Goal: Task Accomplishment & Management: Use online tool/utility

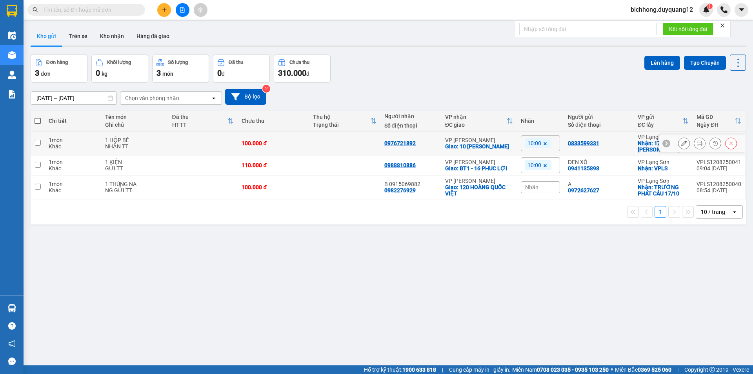
click at [35, 144] on input "checkbox" at bounding box center [38, 143] width 6 height 6
checkbox input "true"
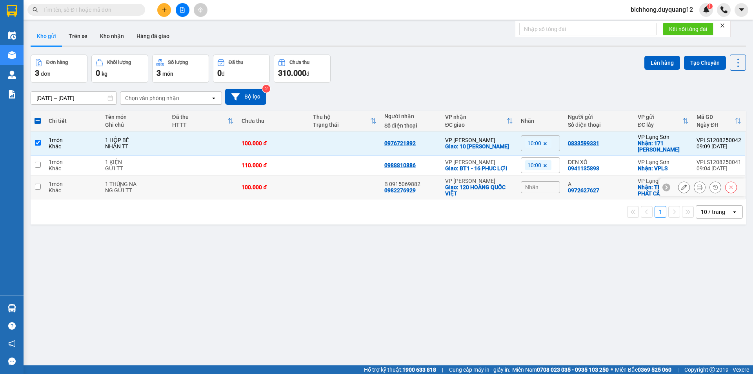
click at [39, 184] on input "checkbox" at bounding box center [38, 186] width 6 height 6
checkbox input "true"
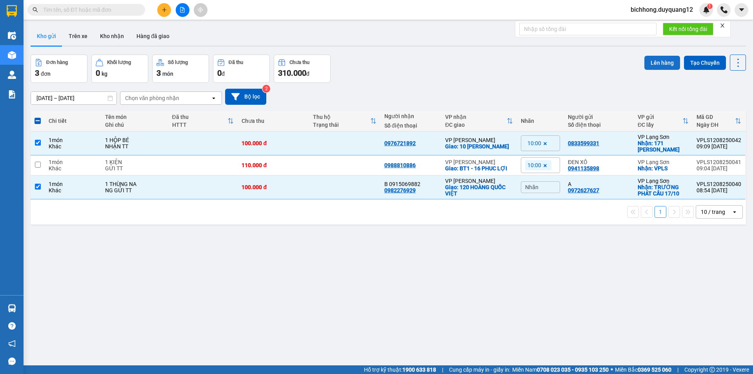
click at [664, 59] on button "Lên hàng" at bounding box center [662, 63] width 36 height 14
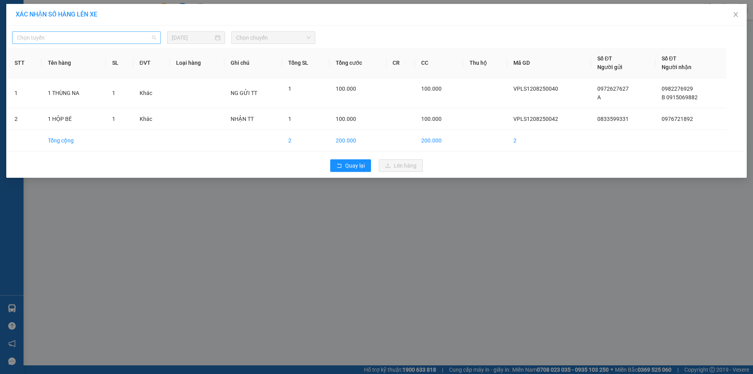
click at [79, 38] on span "Chọn tuyến" at bounding box center [86, 38] width 139 height 12
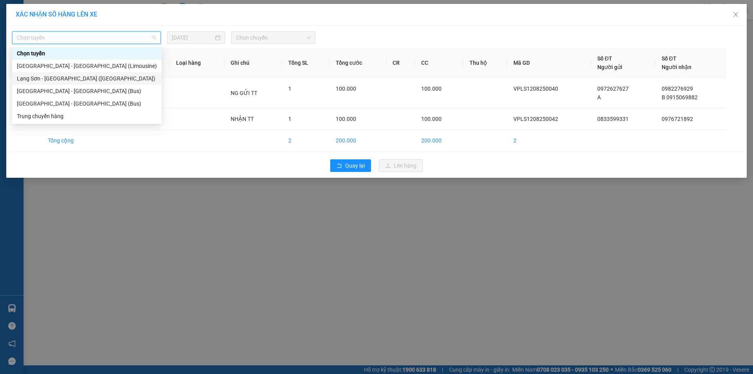
click at [64, 78] on div "Lạng Sơn - [GEOGRAPHIC_DATA] ([GEOGRAPHIC_DATA])" at bounding box center [87, 78] width 140 height 9
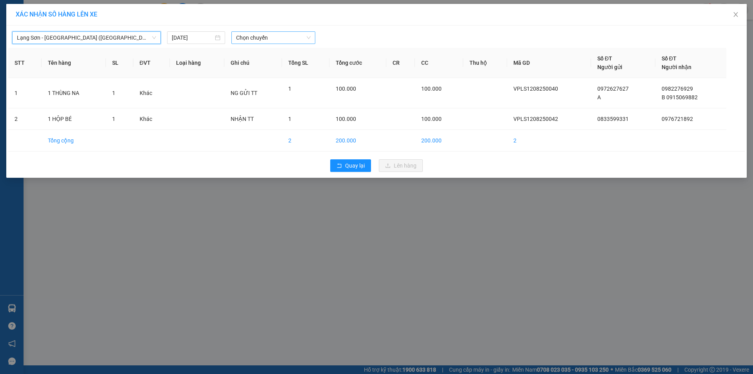
click at [261, 40] on span "Chọn chuyến" at bounding box center [273, 38] width 74 height 12
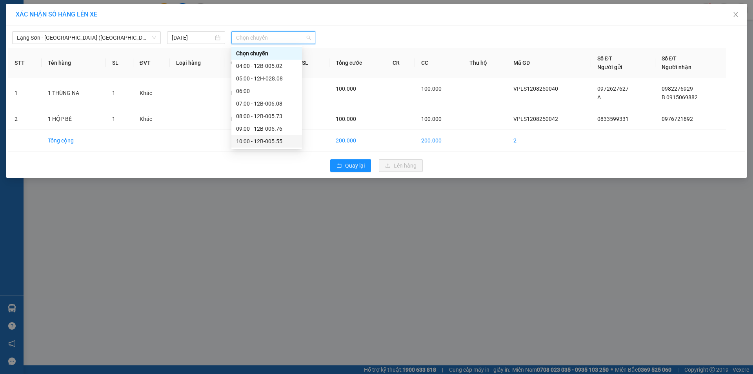
click at [273, 143] on div "10:00 - 12B-005.55" at bounding box center [266, 141] width 61 height 9
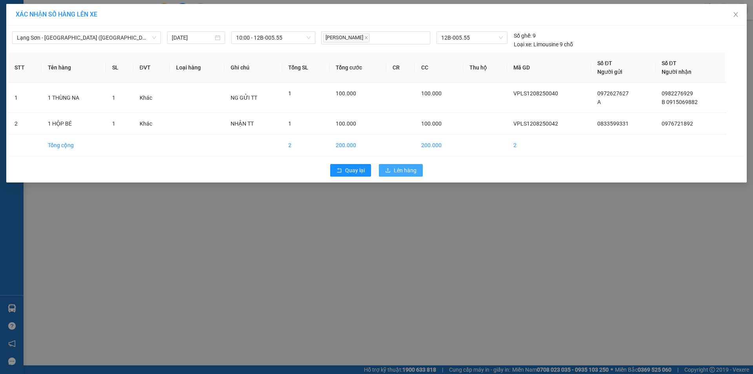
click at [399, 170] on span "Lên hàng" at bounding box center [405, 170] width 23 height 9
